Goal: Browse casually

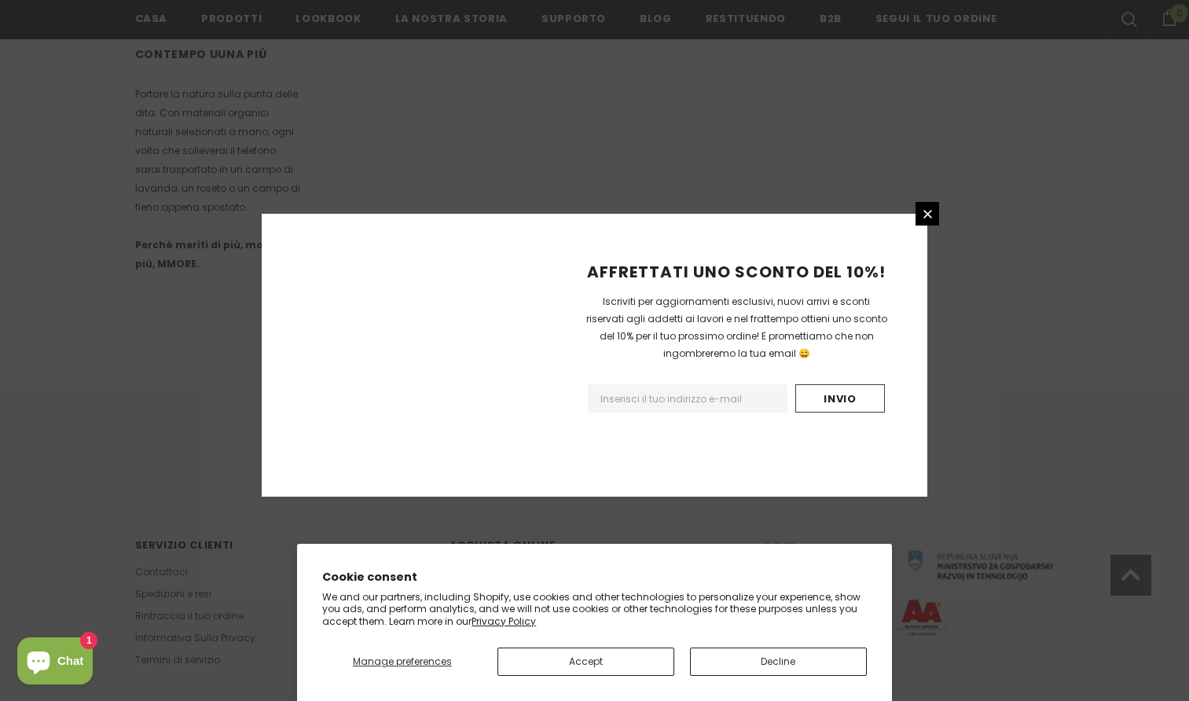
scroll to position [910, 0]
